Goal: Information Seeking & Learning: Learn about a topic

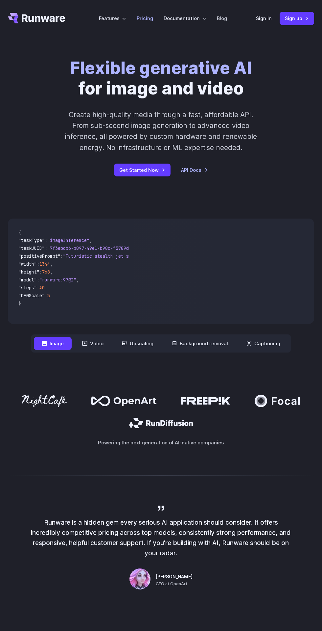
click at [143, 16] on link "Pricing" at bounding box center [145, 18] width 16 height 8
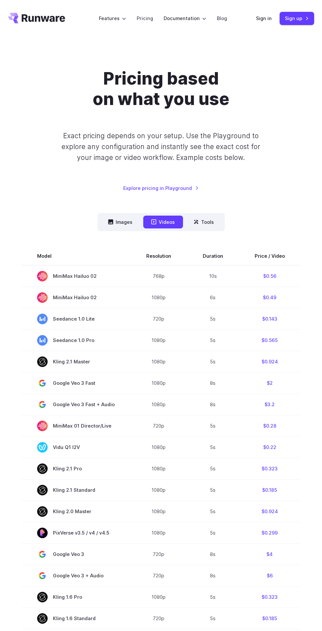
click at [208, 223] on button "Tools" at bounding box center [204, 221] width 37 height 13
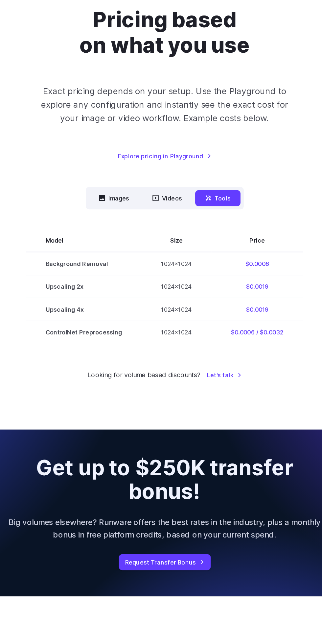
click at [119, 219] on button "Images" at bounding box center [120, 221] width 40 height 13
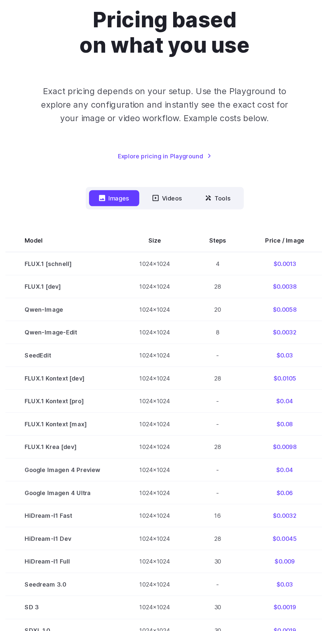
click at [204, 257] on th "Steps" at bounding box center [204, 256] width 45 height 18
click at [203, 257] on th "Steps" at bounding box center [204, 256] width 45 height 18
click at [198, 292] on td "28" at bounding box center [204, 293] width 45 height 18
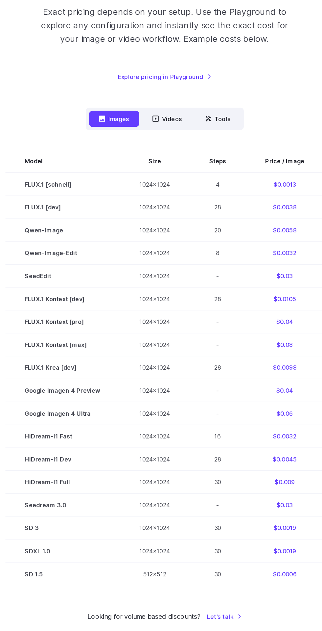
click at [67, 275] on td "FLUX.1 [schnell]" at bounding box center [79, 274] width 92 height 19
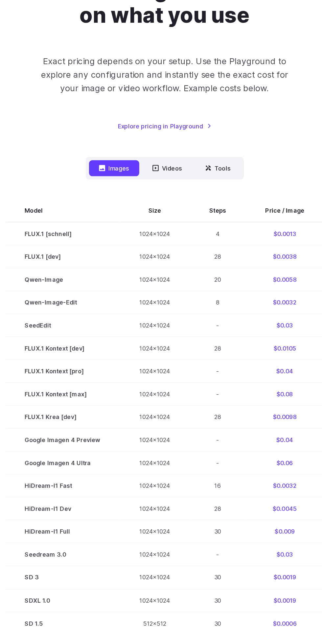
scroll to position [7, 0]
